Goal: Information Seeking & Learning: Learn about a topic

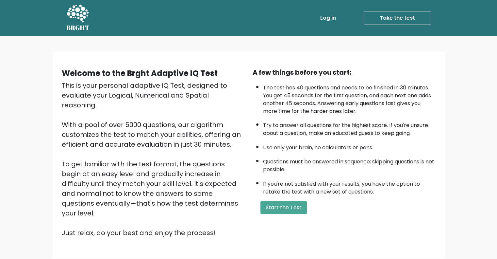
drag, startPoint x: 291, startPoint y: 206, endPoint x: 313, endPoint y: 186, distance: 29.4
click at [291, 206] on button "Start the Test" at bounding box center [284, 207] width 46 height 13
click at [285, 204] on button "Start the Test" at bounding box center [284, 207] width 46 height 13
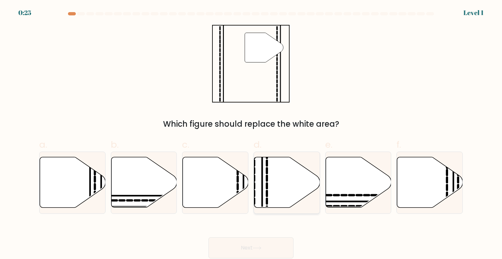
click at [279, 183] on icon at bounding box center [287, 182] width 66 height 50
click at [251, 134] on input "d." at bounding box center [251, 131] width 0 height 4
radio input "true"
click at [249, 246] on button "Next" at bounding box center [251, 247] width 85 height 21
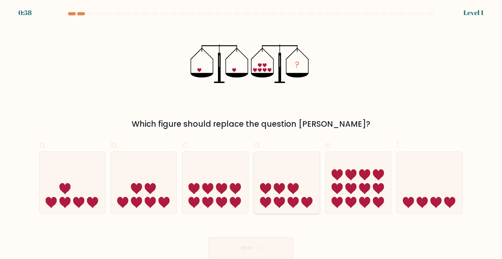
click at [306, 196] on icon at bounding box center [287, 182] width 66 height 54
click at [251, 134] on input "d." at bounding box center [251, 131] width 0 height 4
radio input "true"
drag, startPoint x: 258, startPoint y: 248, endPoint x: 271, endPoint y: 230, distance: 22.1
click at [258, 247] on icon at bounding box center [257, 248] width 9 height 4
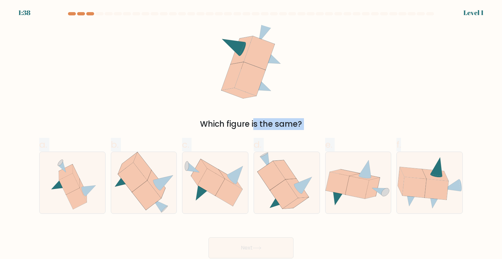
drag, startPoint x: 325, startPoint y: 183, endPoint x: 95, endPoint y: 78, distance: 253.3
click at [16, 63] on form at bounding box center [251, 135] width 502 height 246
drag, startPoint x: 240, startPoint y: 89, endPoint x: 277, endPoint y: 97, distance: 38.0
click at [245, 89] on icon at bounding box center [250, 79] width 31 height 34
click at [451, 181] on icon at bounding box center [430, 182] width 66 height 53
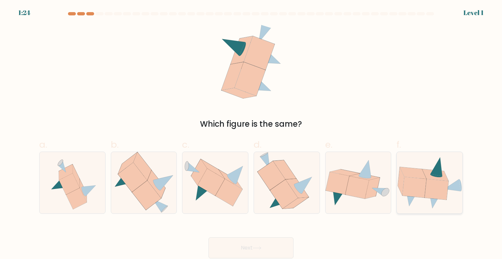
click at [251, 134] on input "f." at bounding box center [251, 131] width 0 height 4
radio input "true"
click at [271, 250] on button "Next" at bounding box center [251, 247] width 85 height 21
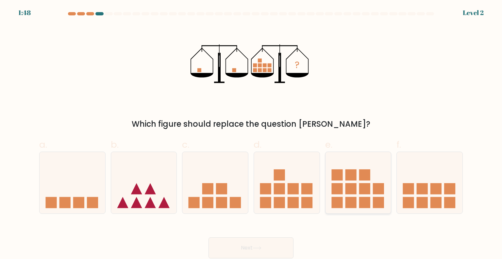
click at [356, 183] on rect at bounding box center [350, 188] width 11 height 11
click at [251, 134] on input "e." at bounding box center [251, 131] width 0 height 4
radio input "true"
click at [254, 242] on button "Next" at bounding box center [251, 247] width 85 height 21
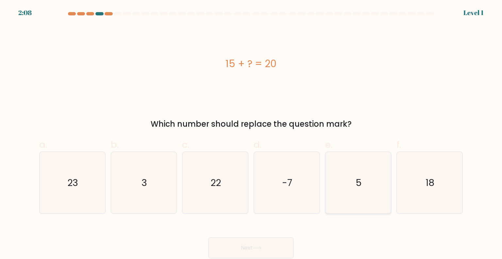
click at [365, 187] on icon "5" at bounding box center [358, 182] width 61 height 61
click at [251, 134] on input "e. 5" at bounding box center [251, 131] width 0 height 4
radio input "true"
click at [260, 245] on button "Next" at bounding box center [251, 247] width 85 height 21
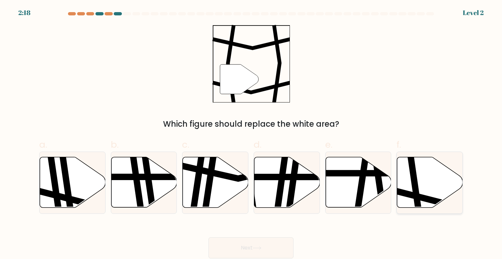
click at [434, 184] on icon at bounding box center [430, 182] width 66 height 50
click at [251, 134] on input "f." at bounding box center [251, 131] width 0 height 4
radio input "true"
click at [249, 246] on button "Next" at bounding box center [251, 247] width 85 height 21
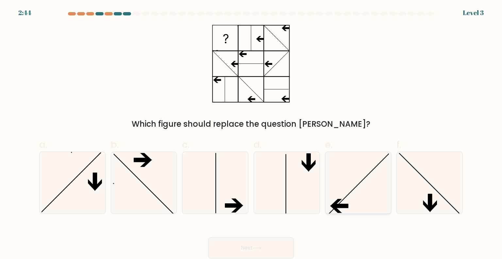
click at [353, 209] on icon at bounding box center [358, 182] width 61 height 61
click at [251, 134] on input "e." at bounding box center [251, 131] width 0 height 4
radio input "true"
click at [278, 244] on button "Next" at bounding box center [251, 247] width 85 height 21
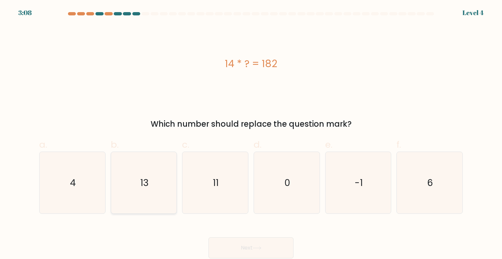
click at [149, 177] on icon "13" at bounding box center [143, 182] width 61 height 61
click at [251, 134] on input "b. 13" at bounding box center [251, 131] width 0 height 4
radio input "true"
click at [265, 246] on button "Next" at bounding box center [251, 247] width 85 height 21
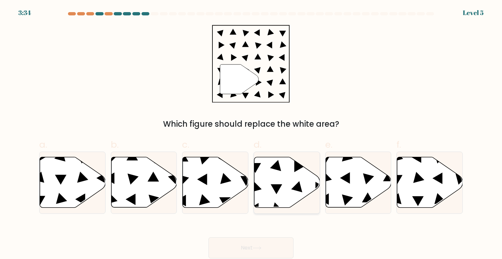
click at [305, 186] on icon at bounding box center [287, 182] width 66 height 50
click at [251, 134] on input "d." at bounding box center [251, 131] width 0 height 4
radio input "true"
click at [248, 248] on button "Next" at bounding box center [251, 247] width 85 height 21
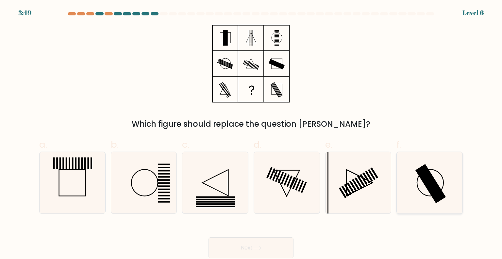
click at [437, 180] on icon at bounding box center [429, 182] width 61 height 61
click at [251, 134] on input "f." at bounding box center [251, 131] width 0 height 4
radio input "true"
click at [271, 249] on button "Next" at bounding box center [251, 247] width 85 height 21
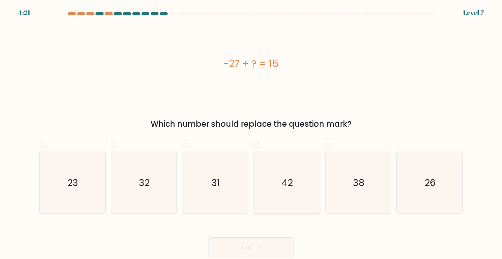
click at [314, 176] on icon "42" at bounding box center [286, 182] width 61 height 61
click at [251, 134] on input "d. 42" at bounding box center [251, 131] width 0 height 4
radio input "true"
click at [263, 249] on button "Next" at bounding box center [251, 247] width 85 height 21
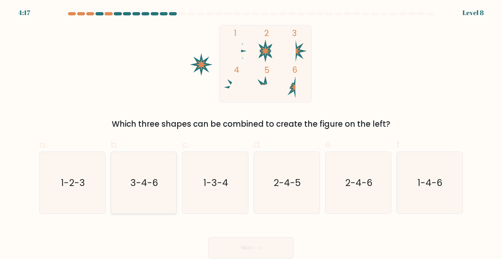
click at [149, 187] on text "3-4-6" at bounding box center [144, 182] width 28 height 13
click at [251, 134] on input "b. 3-4-6" at bounding box center [251, 131] width 0 height 4
radio input "true"
drag, startPoint x: 255, startPoint y: 252, endPoint x: 269, endPoint y: 227, distance: 28.4
click at [255, 251] on button "Next" at bounding box center [251, 247] width 85 height 21
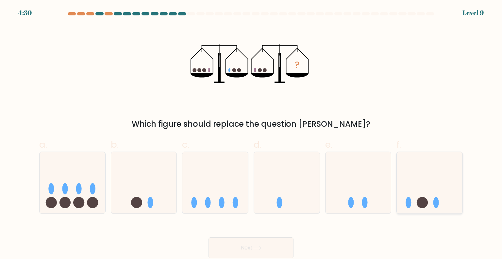
click at [424, 188] on icon at bounding box center [430, 182] width 66 height 54
click at [251, 134] on input "f." at bounding box center [251, 131] width 0 height 4
radio input "true"
click at [264, 246] on button "Next" at bounding box center [251, 247] width 85 height 21
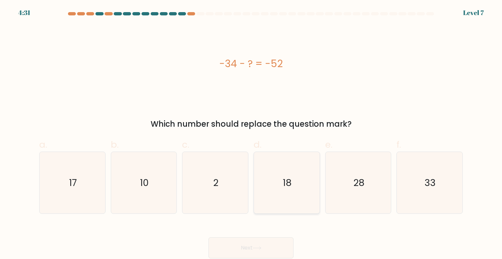
click at [276, 197] on icon "18" at bounding box center [286, 182] width 61 height 61
click at [251, 134] on input "d. 18" at bounding box center [251, 131] width 0 height 4
radio input "true"
click at [261, 244] on button "Next" at bounding box center [251, 247] width 85 height 21
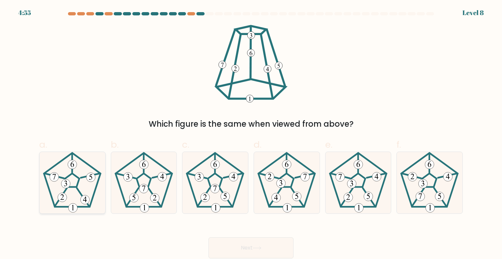
click at [79, 191] on 460 at bounding box center [83, 197] width 12 height 19
click at [251, 134] on input "a." at bounding box center [251, 131] width 0 height 4
radio input "true"
click at [272, 242] on button "Next" at bounding box center [251, 247] width 85 height 21
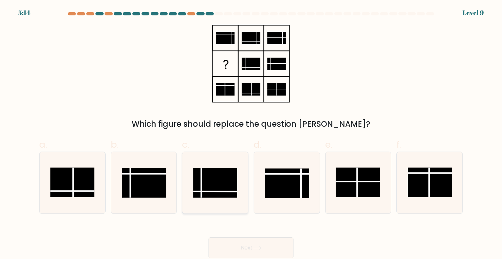
click at [227, 180] on rect at bounding box center [216, 182] width 44 height 29
click at [251, 134] on input "c." at bounding box center [251, 131] width 0 height 4
radio input "true"
click at [260, 245] on button "Next" at bounding box center [251, 247] width 85 height 21
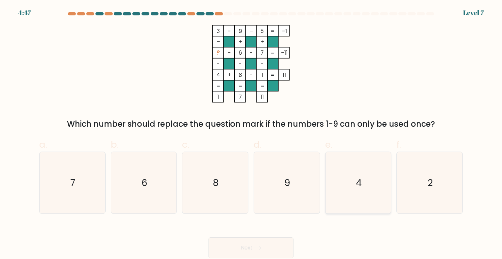
click at [369, 176] on icon "4" at bounding box center [358, 182] width 61 height 61
click at [251, 134] on input "e. 4" at bounding box center [251, 131] width 0 height 4
radio input "true"
click at [266, 246] on button "Next" at bounding box center [251, 247] width 85 height 21
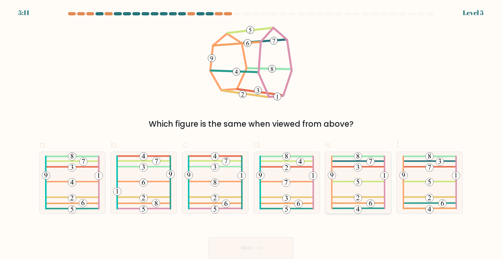
click at [366, 173] on icon at bounding box center [358, 182] width 61 height 61
click at [251, 134] on input "e." at bounding box center [251, 131] width 0 height 4
radio input "true"
click at [259, 242] on button "Next" at bounding box center [251, 247] width 85 height 21
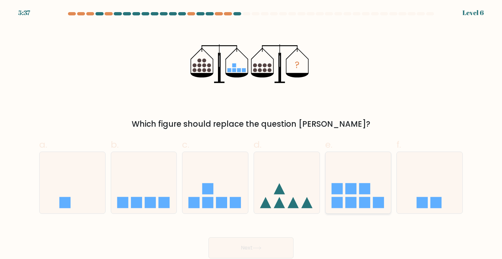
click at [351, 200] on rect at bounding box center [350, 202] width 11 height 11
click at [251, 134] on input "e." at bounding box center [251, 131] width 0 height 4
radio input "true"
drag, startPoint x: 257, startPoint y: 250, endPoint x: 261, endPoint y: 243, distance: 7.8
click at [257, 250] on button "Next" at bounding box center [251, 247] width 85 height 21
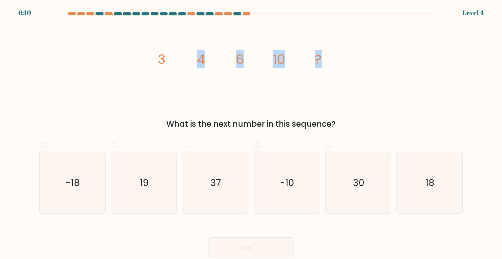
drag, startPoint x: 274, startPoint y: 58, endPoint x: 313, endPoint y: 85, distance: 47.4
click at [343, 64] on icon "image/svg+xml 3 4 6 10 ?" at bounding box center [251, 64] width 196 height 78
click at [296, 116] on div "image/svg+xml 3 4 6 10 ? What is the next number in this sequence?" at bounding box center [251, 77] width 432 height 105
drag, startPoint x: 300, startPoint y: 107, endPoint x: 148, endPoint y: 53, distance: 160.6
click at [148, 53] on div "image/svg+xml 3 4 6 10 ? What is the next number in this sequence?" at bounding box center [251, 77] width 432 height 105
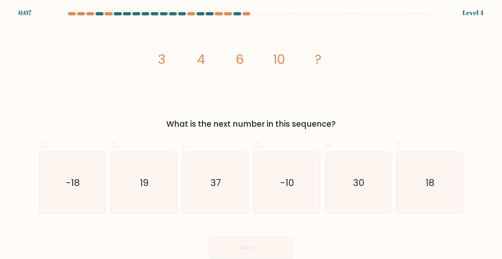
copy div "3 4 6 10 ? What is the next number in this sequence?"
click at [455, 182] on icon "18" at bounding box center [429, 182] width 61 height 61
click at [251, 134] on input "f. 18" at bounding box center [251, 131] width 0 height 4
radio input "true"
drag, startPoint x: 255, startPoint y: 246, endPoint x: 322, endPoint y: 168, distance: 102.5
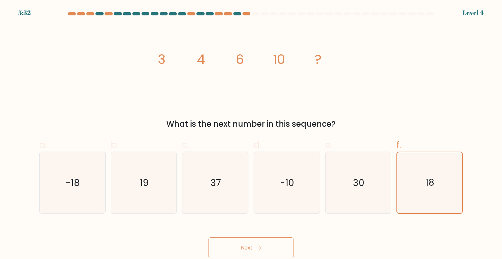
click at [256, 244] on button "Next" at bounding box center [251, 247] width 85 height 21
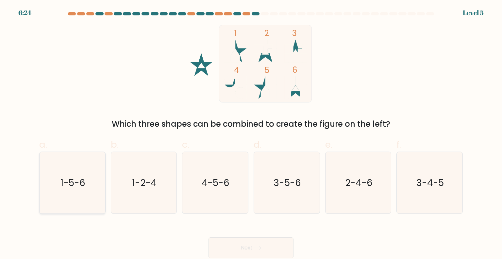
click at [58, 183] on icon "1-5-6" at bounding box center [72, 182] width 61 height 61
click at [251, 134] on input "a. 1-5-6" at bounding box center [251, 131] width 0 height 4
radio input "true"
click at [256, 242] on button "Next" at bounding box center [251, 247] width 85 height 21
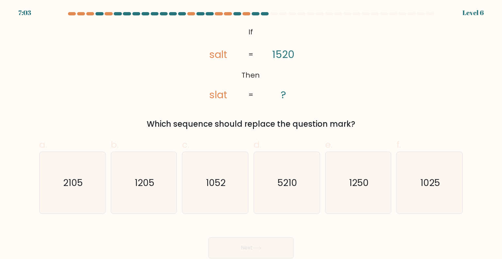
drag, startPoint x: 353, startPoint y: 125, endPoint x: 238, endPoint y: 34, distance: 146.2
click at [238, 34] on div "@import url('https://fonts.googleapis.com/css?family=Abril+Fatface:400,100,100i…" at bounding box center [251, 77] width 432 height 105
copy div "If Then salt slat 1520 ? = = Which sequence should replace the question mark?"
click at [366, 193] on icon "1250" at bounding box center [358, 182] width 61 height 61
click at [251, 134] on input "e. 1250" at bounding box center [251, 131] width 0 height 4
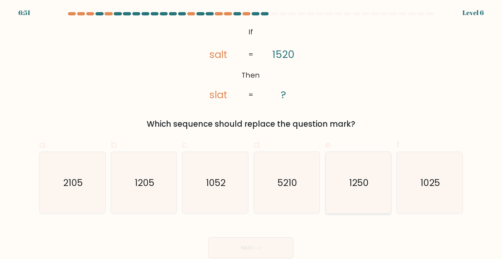
radio input "true"
click at [244, 251] on button "Next" at bounding box center [251, 247] width 85 height 21
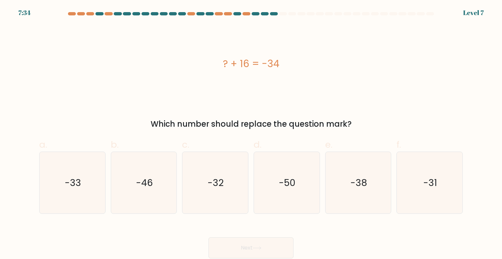
drag, startPoint x: 330, startPoint y: 116, endPoint x: 181, endPoint y: 69, distance: 156.5
click at [178, 69] on div "? + 16 = -34 Which number should replace the question mark?" at bounding box center [251, 77] width 432 height 105
copy div "? + 16 = -34 Which number should replace the question mark?"
click at [301, 186] on icon "-50" at bounding box center [286, 182] width 61 height 61
click at [251, 134] on input "d. -50" at bounding box center [251, 131] width 0 height 4
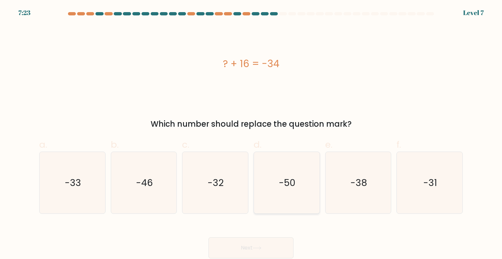
radio input "true"
click at [256, 250] on button "Next" at bounding box center [251, 247] width 85 height 21
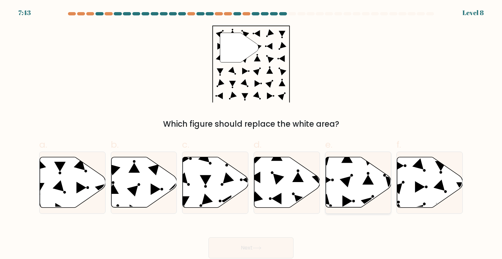
click at [340, 177] on icon at bounding box center [359, 182] width 66 height 50
click at [251, 134] on input "e." at bounding box center [251, 131] width 0 height 4
radio input "true"
click at [240, 246] on button "Next" at bounding box center [251, 247] width 85 height 21
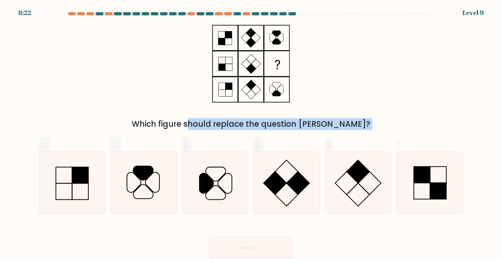
drag, startPoint x: 378, startPoint y: 132, endPoint x: 211, endPoint y: 30, distance: 195.4
click at [214, 29] on form at bounding box center [251, 135] width 502 height 246
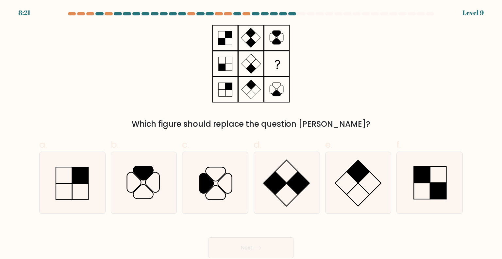
drag, startPoint x: 191, startPoint y: 27, endPoint x: 173, endPoint y: 60, distance: 37.8
click at [191, 27] on div "Which figure should replace the question mark?" at bounding box center [251, 77] width 432 height 105
click at [148, 180] on icon at bounding box center [143, 182] width 61 height 61
click at [251, 134] on input "b." at bounding box center [251, 131] width 0 height 4
radio input "true"
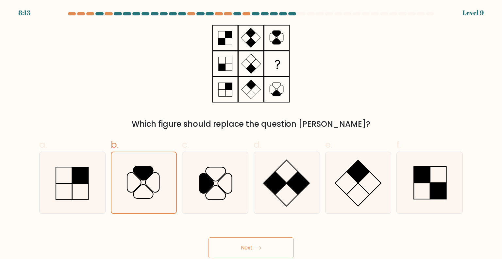
click at [272, 252] on button "Next" at bounding box center [251, 247] width 85 height 21
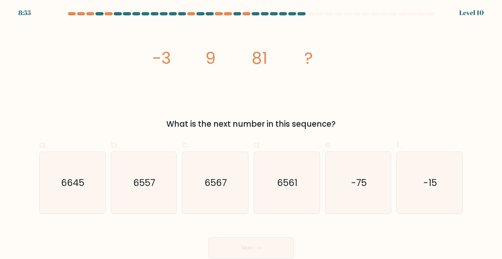
drag, startPoint x: 329, startPoint y: 124, endPoint x: 146, endPoint y: 57, distance: 194.5
click at [146, 57] on div "image/svg+xml -3 9 81 ? What is the next number in this sequence?" at bounding box center [251, 77] width 432 height 105
copy div "-3 9 81 ? What is the next number in this sequence?"
click at [286, 186] on text "6561" at bounding box center [287, 182] width 20 height 13
click at [251, 134] on input "d. 6561" at bounding box center [251, 131] width 0 height 4
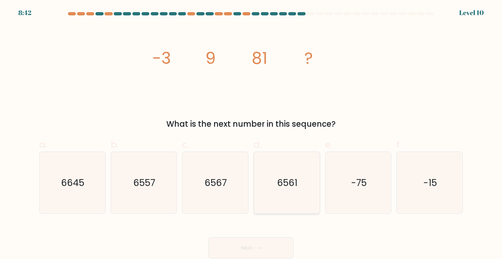
radio input "true"
drag, startPoint x: 264, startPoint y: 252, endPoint x: 304, endPoint y: 166, distance: 95.4
click at [263, 251] on button "Next" at bounding box center [251, 247] width 85 height 21
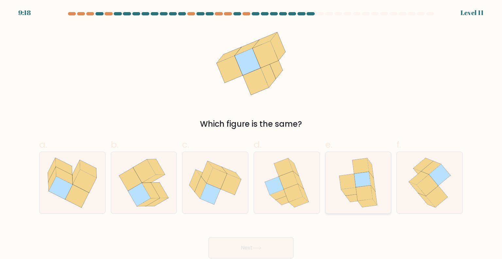
drag, startPoint x: 368, startPoint y: 182, endPoint x: 367, endPoint y: 178, distance: 4.7
click at [368, 181] on icon at bounding box center [362, 179] width 17 height 15
click at [251, 134] on input "e." at bounding box center [251, 131] width 0 height 4
radio input "true"
click at [256, 253] on button "Next" at bounding box center [251, 247] width 85 height 21
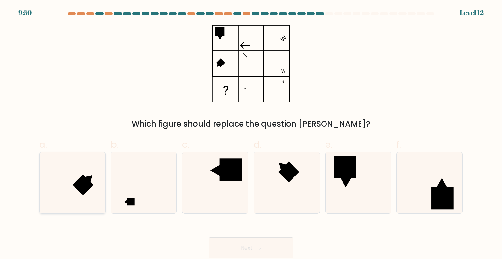
click at [87, 192] on icon at bounding box center [72, 182] width 61 height 61
click at [251, 134] on input "a." at bounding box center [251, 131] width 0 height 4
radio input "true"
click at [259, 248] on icon at bounding box center [257, 248] width 9 height 4
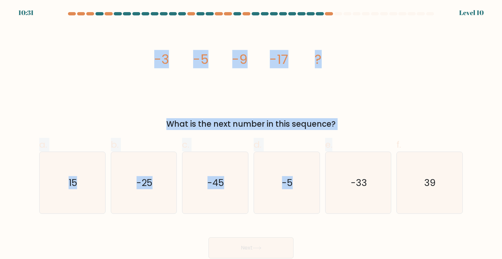
drag, startPoint x: 244, startPoint y: 91, endPoint x: 150, endPoint y: 47, distance: 103.4
click at [150, 47] on form at bounding box center [251, 135] width 502 height 246
copy form "-3 -5 -9 -17 ? What is the next number in this sequence? a. 15 b. -25 c. -45 d.…"
click at [391, 72] on div "image/svg+xml -3 -5 -9 -17 ? What is the next number in this sequence?" at bounding box center [251, 77] width 432 height 105
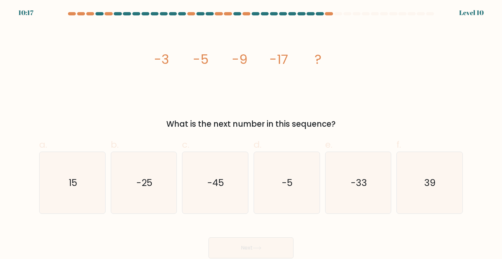
drag, startPoint x: 154, startPoint y: 55, endPoint x: 289, endPoint y: 89, distance: 139.8
click at [343, 124] on div "image/svg+xml -3 -5 -9 -17 ? What is the next number in this sequence?" at bounding box center [251, 77] width 432 height 105
click at [205, 112] on div "image/svg+xml -3 -5 -9 -17 ? What is the next number in this sequence?" at bounding box center [251, 77] width 432 height 105
click at [303, 109] on div "image/svg+xml -3 -5 -9 -17 ? What is the next number in this sequence?" at bounding box center [251, 77] width 432 height 105
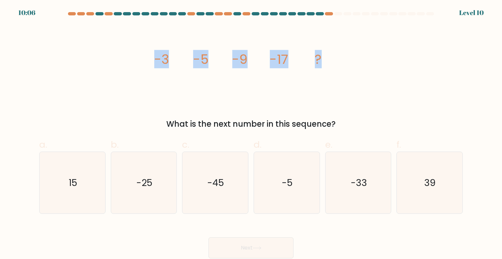
drag, startPoint x: 156, startPoint y: 59, endPoint x: 340, endPoint y: 68, distance: 184.7
click at [340, 68] on div "image/svg+xml -3 -5 -9 -17 ? What is the next number in this sequence?" at bounding box center [251, 77] width 432 height 105
copy g "-3 -5 -9 -17 ?"
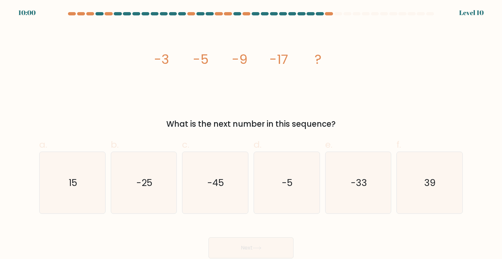
click at [156, 124] on div "What is the next number in this sequence?" at bounding box center [251, 124] width 416 height 12
drag, startPoint x: 190, startPoint y: 120, endPoint x: 353, endPoint y: 122, distance: 162.5
click at [353, 122] on div "What is the next number in this sequence?" at bounding box center [251, 124] width 416 height 12
copy div "What is the next number in this sequence?"
click at [350, 187] on icon "-33" at bounding box center [358, 182] width 61 height 61
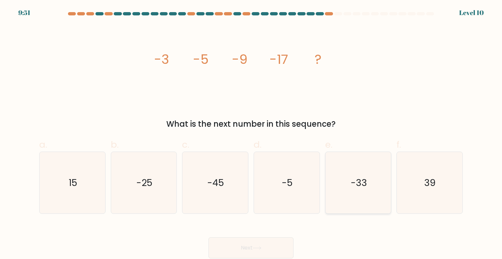
click at [251, 134] on input "e. -33" at bounding box center [251, 131] width 0 height 4
radio input "true"
drag, startPoint x: 251, startPoint y: 245, endPoint x: 281, endPoint y: 202, distance: 52.3
click at [251, 244] on button "Next" at bounding box center [251, 247] width 85 height 21
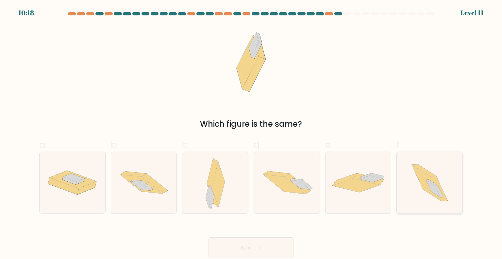
click at [423, 187] on icon at bounding box center [426, 182] width 29 height 36
click at [251, 134] on input "f." at bounding box center [251, 131] width 0 height 4
radio input "true"
drag, startPoint x: 262, startPoint y: 242, endPoint x: 274, endPoint y: 227, distance: 19.7
click at [262, 242] on button "Next" at bounding box center [251, 247] width 85 height 21
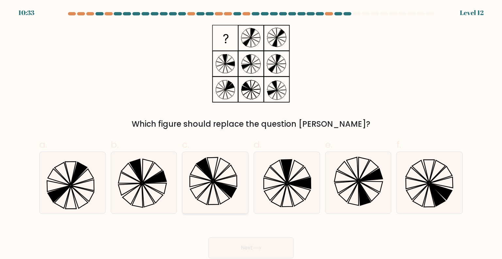
click at [228, 187] on icon at bounding box center [225, 189] width 23 height 16
click at [251, 134] on input "c." at bounding box center [251, 131] width 0 height 4
radio input "true"
drag, startPoint x: 262, startPoint y: 250, endPoint x: 270, endPoint y: 238, distance: 14.8
click at [262, 250] on button "Next" at bounding box center [251, 247] width 85 height 21
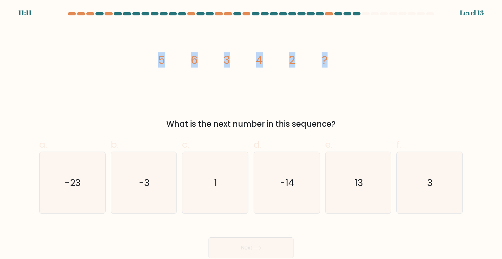
drag, startPoint x: 164, startPoint y: 59, endPoint x: 339, endPoint y: 60, distance: 174.6
click at [339, 60] on div "image/svg+xml 5 6 3 4 2 ? What is the next number in this sequence?" at bounding box center [251, 77] width 432 height 105
copy g "5 6 3 4 2 ?"
drag, startPoint x: 235, startPoint y: 120, endPoint x: 388, endPoint y: 123, distance: 153.1
click at [388, 123] on div "What is the next number in this sequence?" at bounding box center [251, 124] width 416 height 12
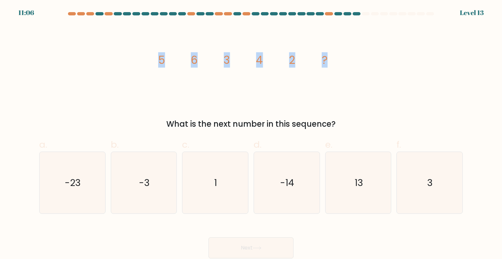
copy div "What is the next number in this sequence?"
click at [432, 187] on text "3" at bounding box center [431, 182] width 6 height 13
click at [251, 134] on input "f. 3" at bounding box center [251, 131] width 0 height 4
radio input "true"
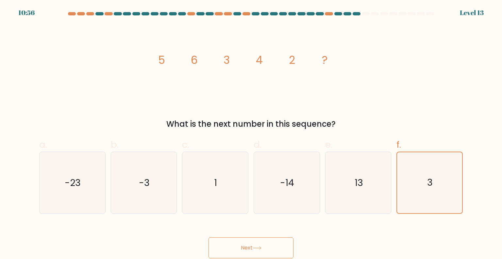
click at [250, 251] on button "Next" at bounding box center [251, 247] width 85 height 21
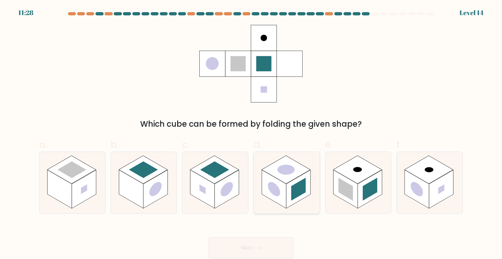
click at [303, 185] on rect at bounding box center [298, 189] width 14 height 23
click at [251, 134] on input "d." at bounding box center [251, 131] width 0 height 4
radio input "true"
drag, startPoint x: 271, startPoint y: 250, endPoint x: 277, endPoint y: 232, distance: 18.5
click at [270, 248] on button "Next" at bounding box center [251, 247] width 85 height 21
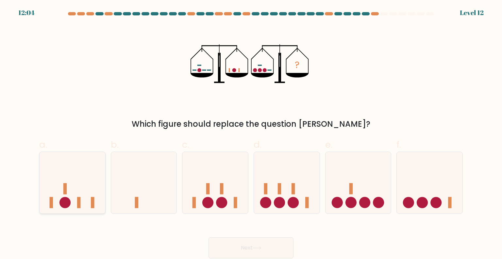
click at [95, 192] on icon at bounding box center [73, 182] width 66 height 54
click at [251, 134] on input "a." at bounding box center [251, 131] width 0 height 4
radio input "true"
click at [267, 240] on button "Next" at bounding box center [251, 247] width 85 height 21
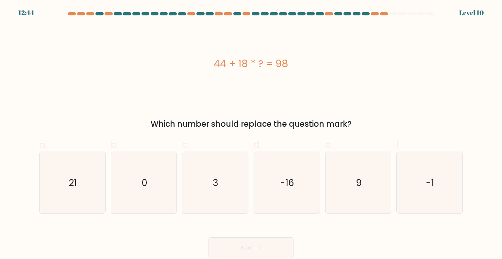
drag, startPoint x: 194, startPoint y: 58, endPoint x: 345, endPoint y: 70, distance: 151.9
click at [345, 70] on div "44 + 18 * ? = 98" at bounding box center [251, 63] width 424 height 15
copy div "44 + 18 * ? = 98"
drag, startPoint x: 145, startPoint y: 132, endPoint x: 227, endPoint y: 85, distance: 94.1
click at [451, 136] on form "a. 0" at bounding box center [251, 135] width 502 height 246
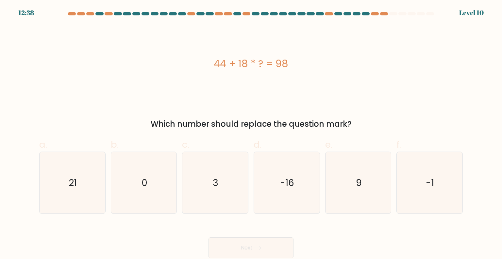
click at [226, 89] on div "44 + 18 * ? = 98" at bounding box center [251, 64] width 424 height 78
drag, startPoint x: 151, startPoint y: 121, endPoint x: 357, endPoint y: 127, distance: 206.4
click at [357, 127] on div "Which number should replace the question mark?" at bounding box center [251, 124] width 416 height 12
click at [215, 188] on text "3" at bounding box center [216, 182] width 6 height 13
click at [251, 134] on input "c. 3" at bounding box center [251, 131] width 0 height 4
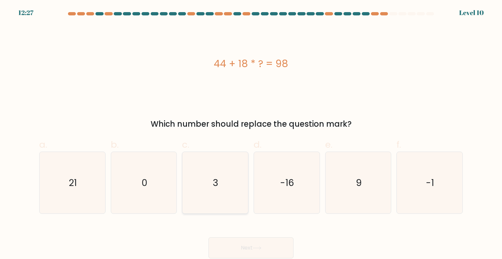
radio input "true"
drag, startPoint x: 254, startPoint y: 250, endPoint x: 323, endPoint y: 148, distance: 122.5
click at [254, 250] on button "Next" at bounding box center [251, 247] width 85 height 21
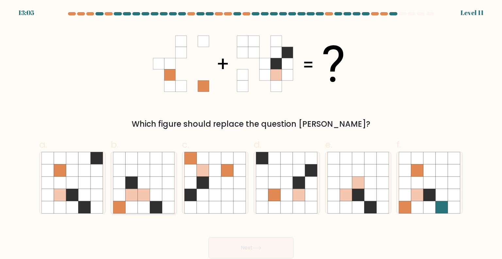
click at [157, 189] on icon at bounding box center [156, 195] width 12 height 12
click at [251, 134] on input "b." at bounding box center [251, 131] width 0 height 4
radio input "true"
click at [292, 187] on icon at bounding box center [287, 182] width 12 height 12
click at [251, 134] on input "d." at bounding box center [251, 131] width 0 height 4
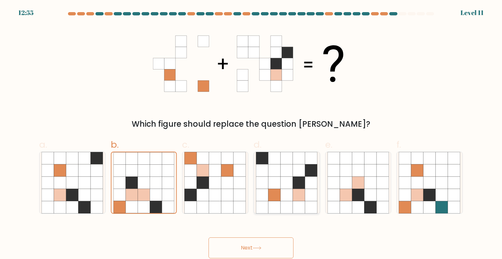
radio input "true"
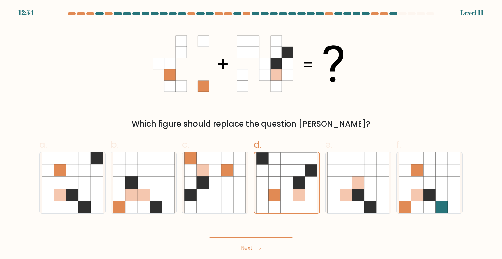
drag, startPoint x: 270, startPoint y: 255, endPoint x: 304, endPoint y: 217, distance: 50.9
click at [269, 255] on button "Next" at bounding box center [251, 247] width 85 height 21
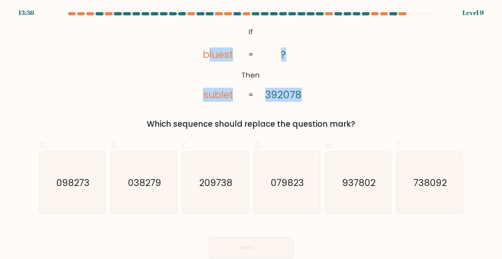
drag, startPoint x: 209, startPoint y: 31, endPoint x: 303, endPoint y: 81, distance: 106.6
click at [303, 81] on icon "@import url('https://fonts.googleapis.com/css?family=Abril+Fatface:400,100,100i…" at bounding box center [251, 64] width 126 height 78
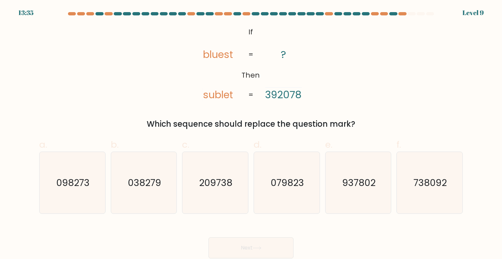
drag, startPoint x: 366, startPoint y: 127, endPoint x: 359, endPoint y: 123, distance: 7.9
click at [359, 123] on div "Which sequence should replace the question mark?" at bounding box center [251, 124] width 416 height 12
drag, startPoint x: 266, startPoint y: 116, endPoint x: 234, endPoint y: 23, distance: 98.8
click at [234, 23] on form "If ?" at bounding box center [251, 135] width 502 height 246
drag, startPoint x: 429, startPoint y: 185, endPoint x: 425, endPoint y: 183, distance: 4.3
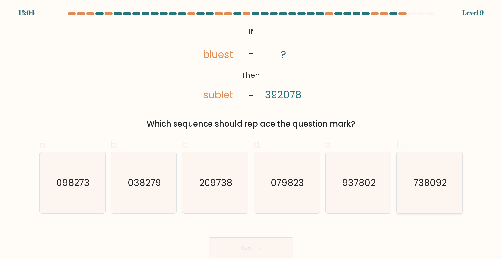
click at [429, 185] on text "738092" at bounding box center [430, 182] width 33 height 13
click at [251, 134] on input "f. 738092" at bounding box center [251, 131] width 0 height 4
radio input "true"
click at [263, 253] on button "Next" at bounding box center [251, 247] width 85 height 21
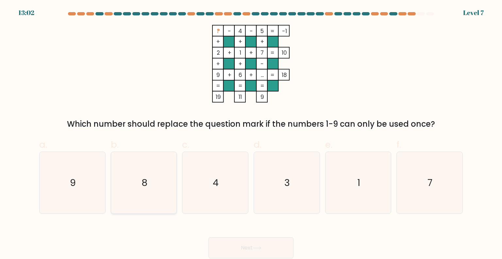
click at [161, 187] on icon "8" at bounding box center [143, 182] width 61 height 61
click at [251, 134] on input "b. 8" at bounding box center [251, 131] width 0 height 4
radio input "true"
drag, startPoint x: 261, startPoint y: 251, endPoint x: 263, endPoint y: 244, distance: 7.5
click at [262, 251] on button "Next" at bounding box center [251, 247] width 85 height 21
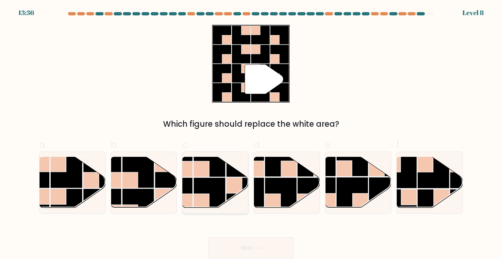
click at [223, 182] on rect at bounding box center [210, 193] width 32 height 32
click at [251, 134] on input "c." at bounding box center [251, 131] width 0 height 4
radio input "true"
click at [276, 248] on button "Next" at bounding box center [251, 247] width 85 height 21
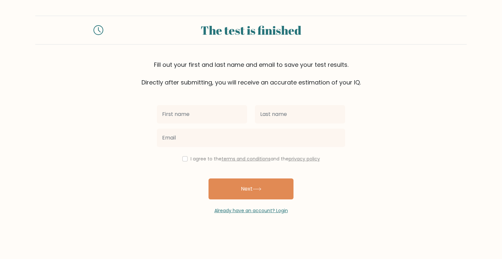
click at [192, 117] on input "text" at bounding box center [202, 114] width 90 height 18
type input "[PERSON_NAME]"
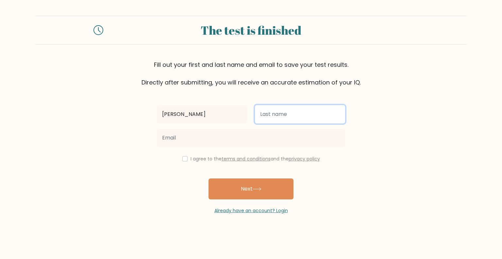
click at [300, 113] on input "text" at bounding box center [300, 114] width 90 height 18
type input "Dionisio"
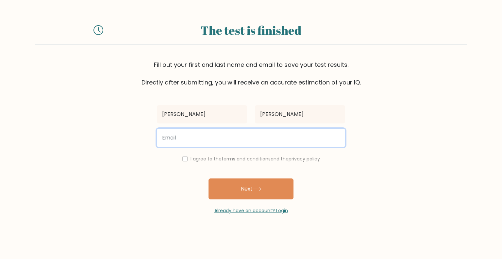
click at [201, 145] on input "email" at bounding box center [251, 138] width 188 height 18
type input "marygracedionisio0@gmail.com"
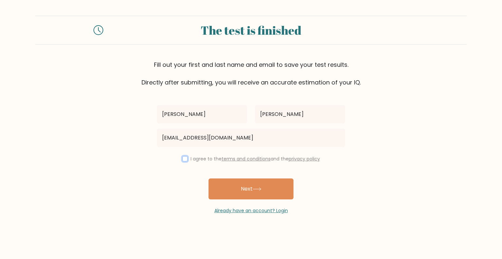
click at [182, 159] on input "checkbox" at bounding box center [184, 158] width 5 height 5
checkbox input "true"
click at [256, 193] on button "Next" at bounding box center [251, 188] width 85 height 21
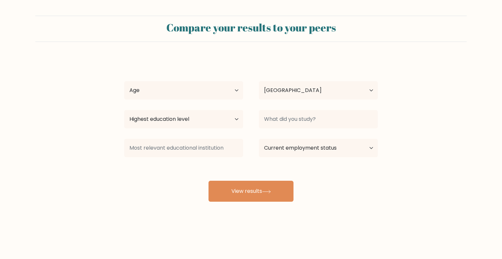
select select "PH"
click at [191, 92] on select "Age Under 18 years old 18-24 years old 25-34 years old 35-44 years old 45-54 ye…" at bounding box center [183, 90] width 119 height 18
select select "35_44"
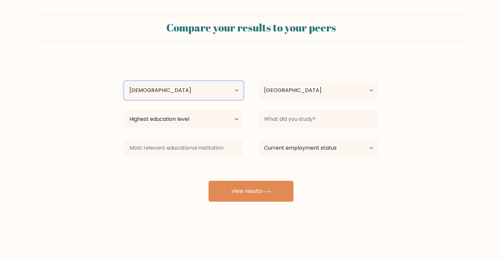
click at [124, 81] on select "Age Under 18 years old 18-24 years old 25-34 years old 35-44 years old 45-54 ye…" at bounding box center [183, 90] width 119 height 18
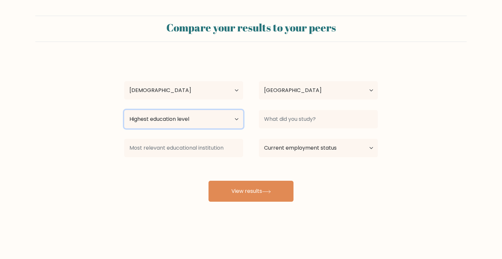
click at [235, 120] on select "Highest education level No schooling Primary Lower Secondary Upper Secondary Oc…" at bounding box center [183, 119] width 119 height 18
select select "upper_secondary"
click at [124, 110] on select "Highest education level No schooling Primary Lower Secondary Upper Secondary Oc…" at bounding box center [183, 119] width 119 height 18
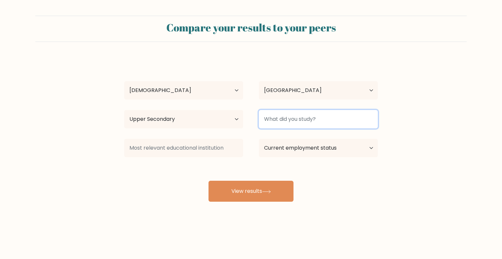
click at [295, 117] on input at bounding box center [318, 119] width 119 height 18
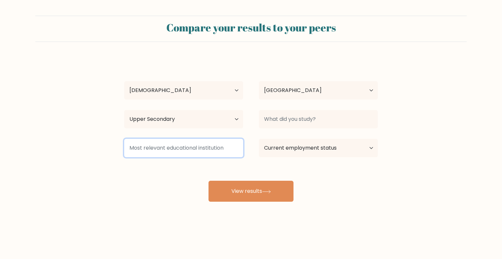
click at [168, 146] on input at bounding box center [183, 148] width 119 height 18
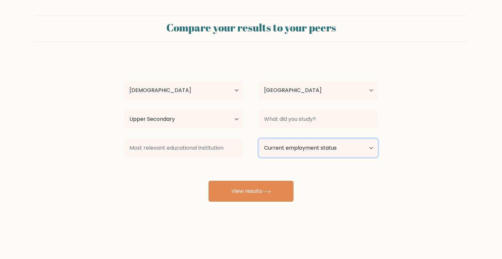
click at [367, 149] on select "Current employment status Employed Student Retired Other / prefer not to answer" at bounding box center [318, 148] width 119 height 18
select select "other"
click at [259, 139] on select "Current employment status Employed Student Retired Other / prefer not to answer" at bounding box center [318, 148] width 119 height 18
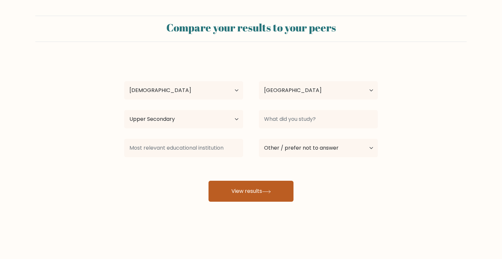
click at [252, 195] on button "View results" at bounding box center [251, 191] width 85 height 21
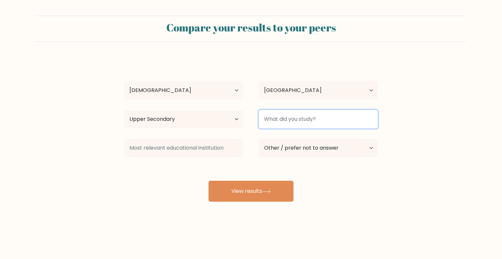
click at [319, 124] on input at bounding box center [318, 119] width 119 height 18
click at [292, 114] on input at bounding box center [318, 119] width 119 height 18
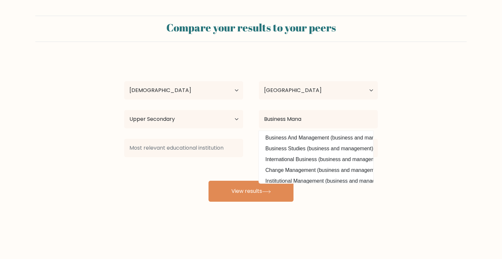
click at [324, 144] on option "Business Studies (business and management)" at bounding box center [316, 148] width 111 height 10
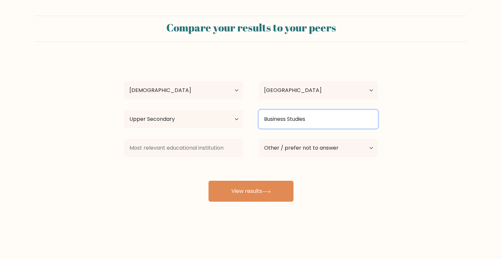
click at [315, 116] on input "Business Studies" at bounding box center [318, 119] width 119 height 18
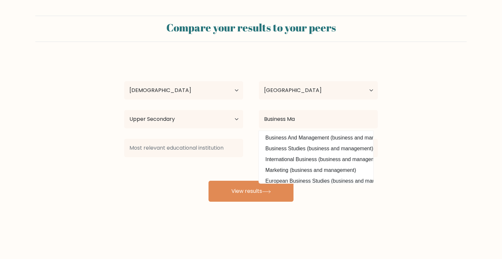
drag, startPoint x: 325, startPoint y: 138, endPoint x: 334, endPoint y: 129, distance: 12.3
click at [325, 138] on option "Business And Management (business and management)" at bounding box center [316, 137] width 111 height 10
type input "Business And Management"
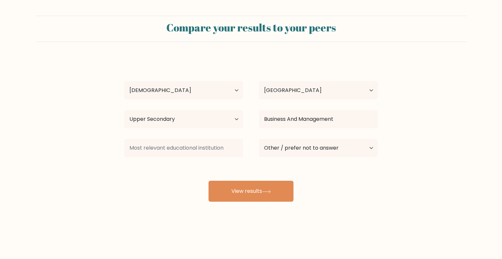
drag, startPoint x: 250, startPoint y: 194, endPoint x: 315, endPoint y: 163, distance: 72.3
click at [251, 194] on button "View results" at bounding box center [251, 191] width 85 height 21
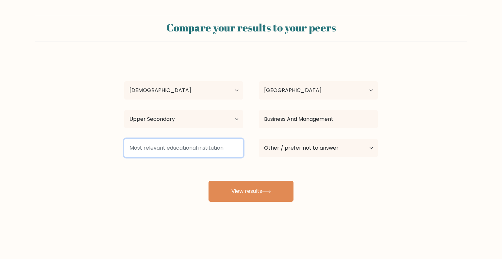
click at [203, 145] on input at bounding box center [183, 148] width 119 height 18
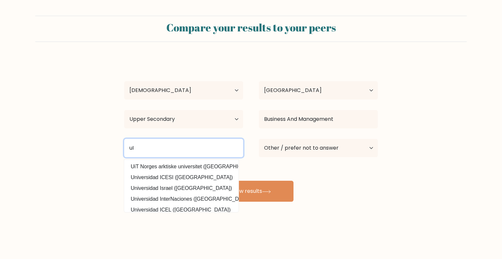
type input "u"
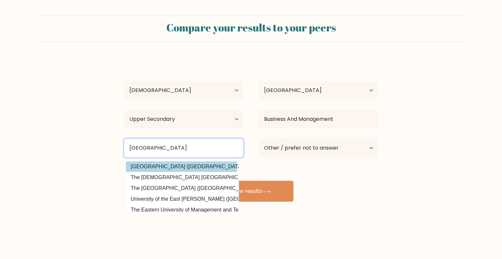
type input "University of the East"
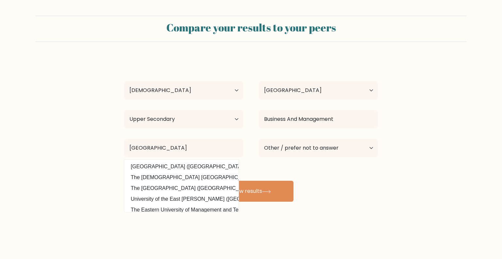
drag, startPoint x: 217, startPoint y: 162, endPoint x: 267, endPoint y: 161, distance: 50.1
click at [216, 163] on option "University of the East (Philippines)" at bounding box center [181, 166] width 111 height 10
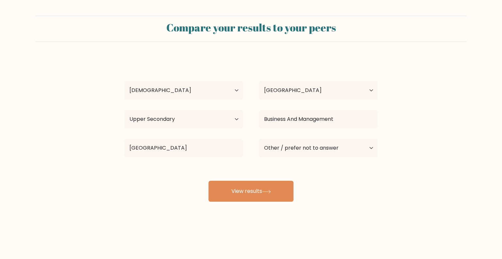
drag, startPoint x: 267, startPoint y: 194, endPoint x: 322, endPoint y: 175, distance: 58.1
click at [267, 193] on button "View results" at bounding box center [251, 191] width 85 height 21
